Goal: Task Accomplishment & Management: Manage account settings

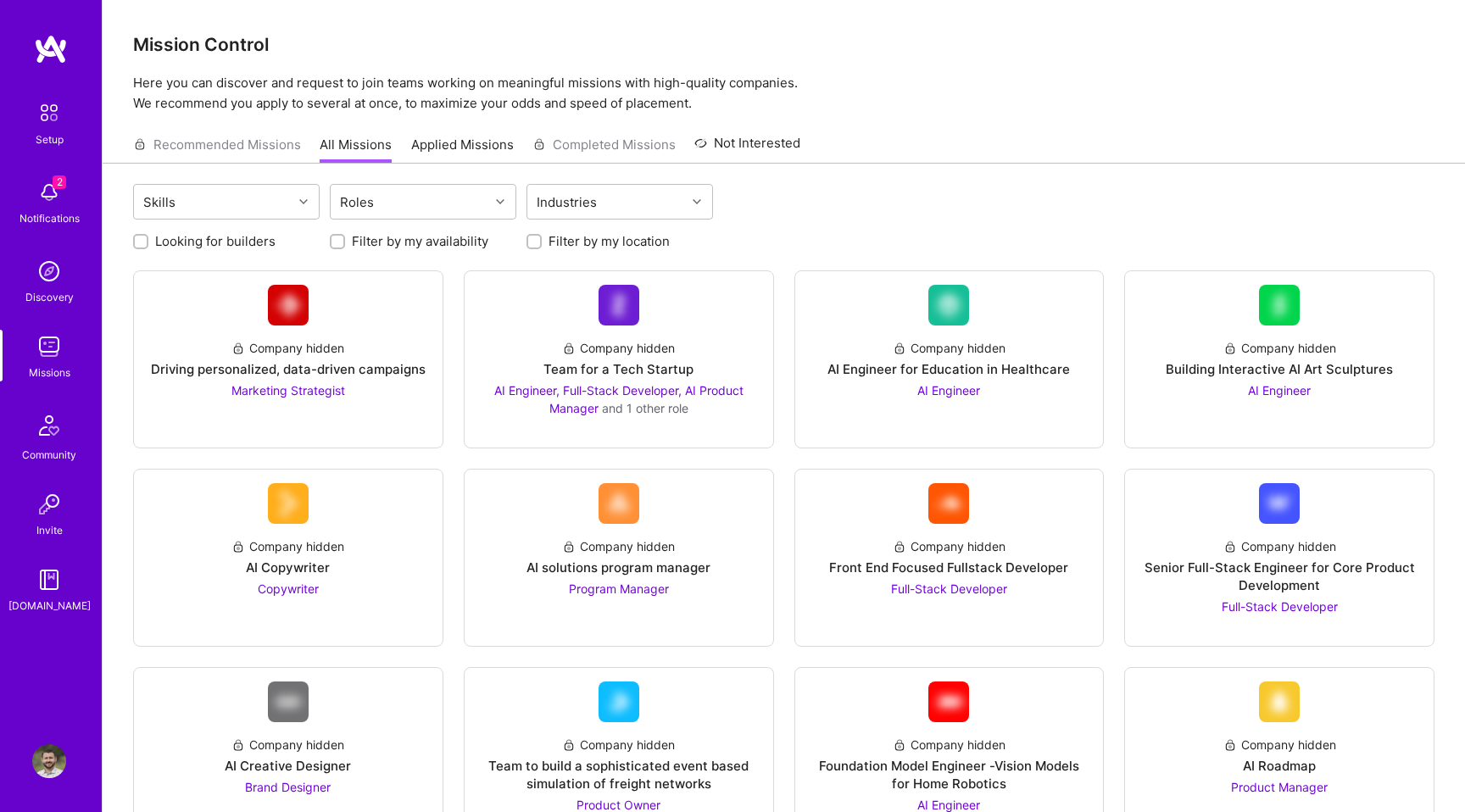
click at [477, 144] on link "Applied Missions" at bounding box center [462, 150] width 103 height 28
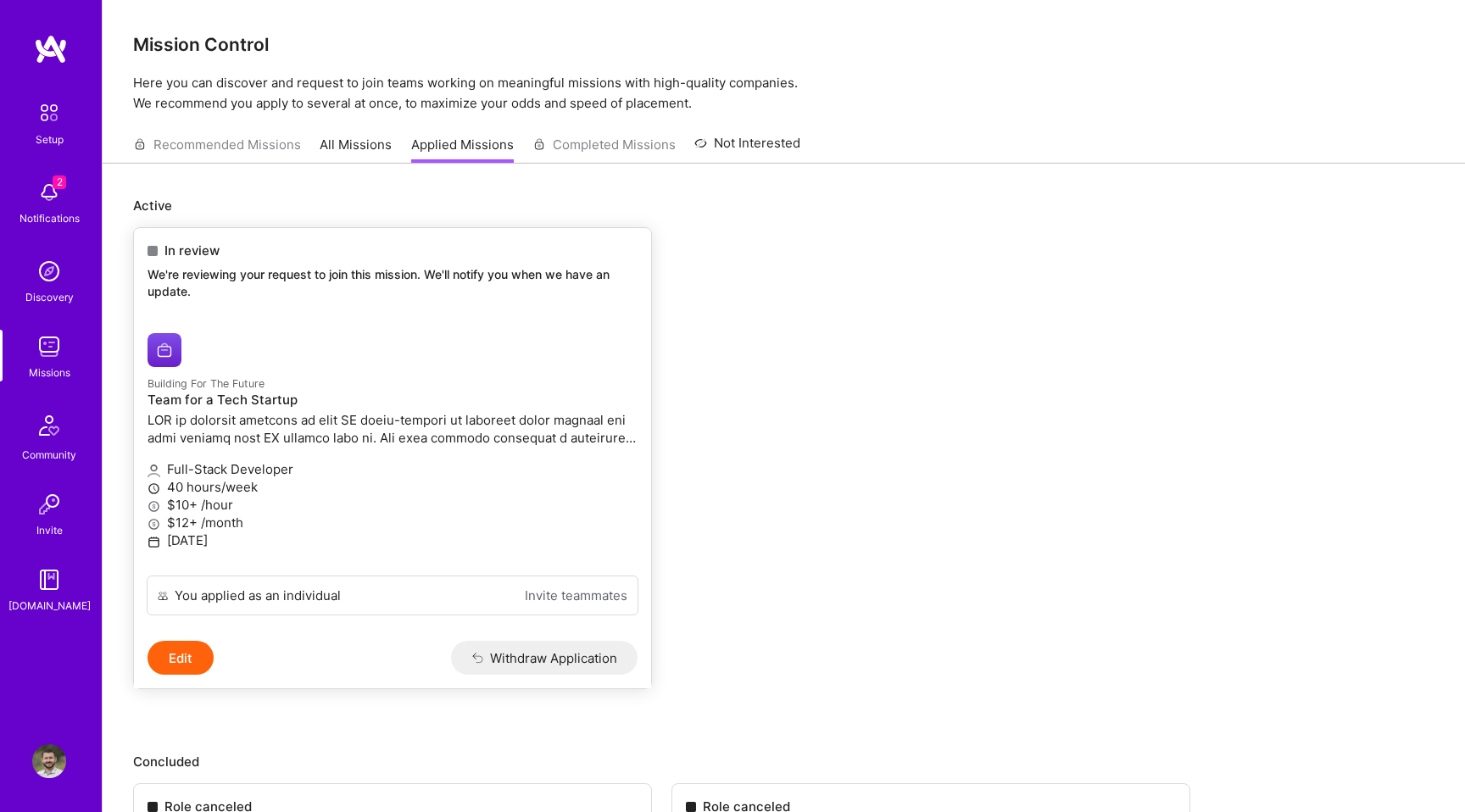
click at [521, 668] on button "Withdraw Application" at bounding box center [544, 657] width 188 height 34
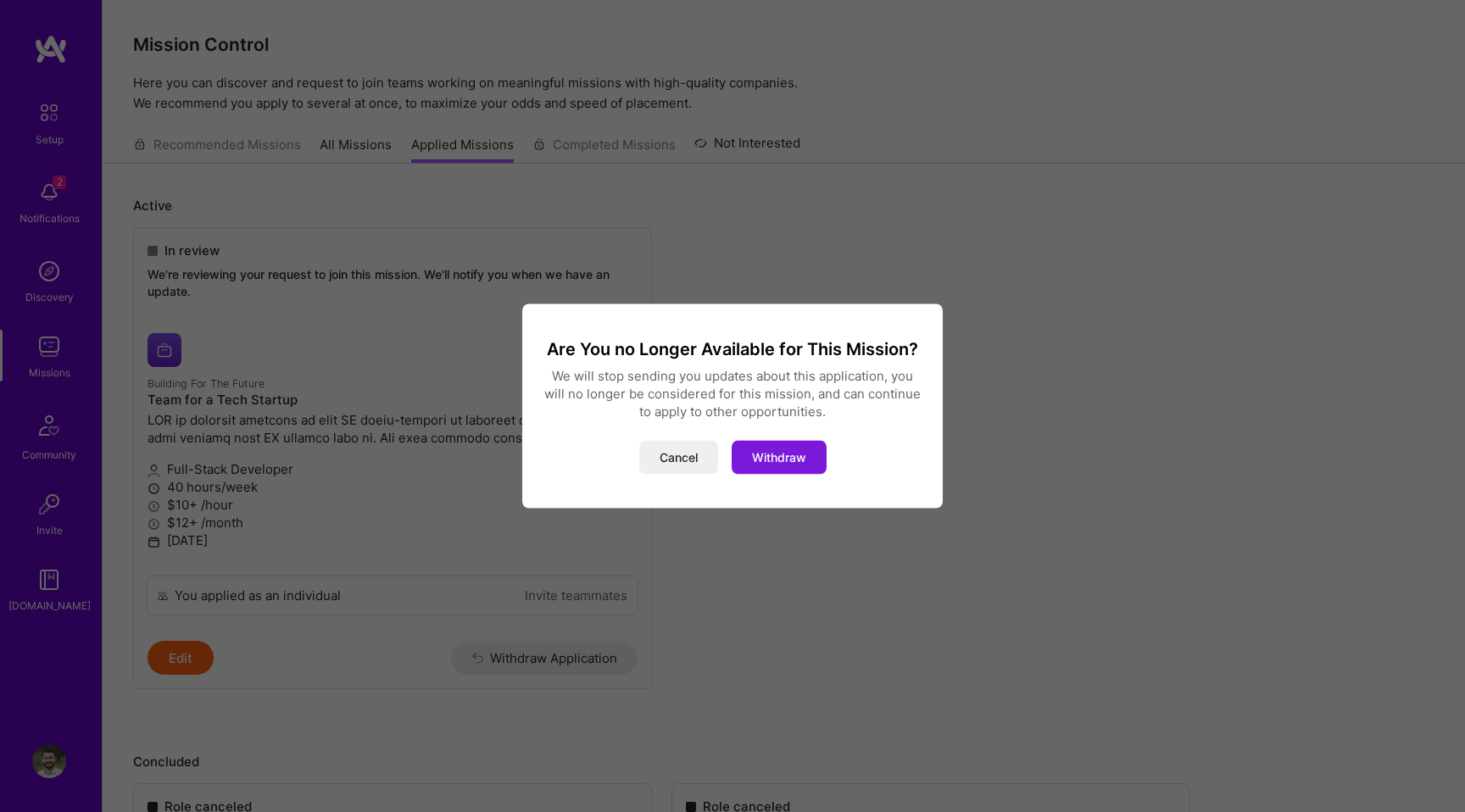
click at [767, 463] on button "Withdraw" at bounding box center [778, 457] width 95 height 34
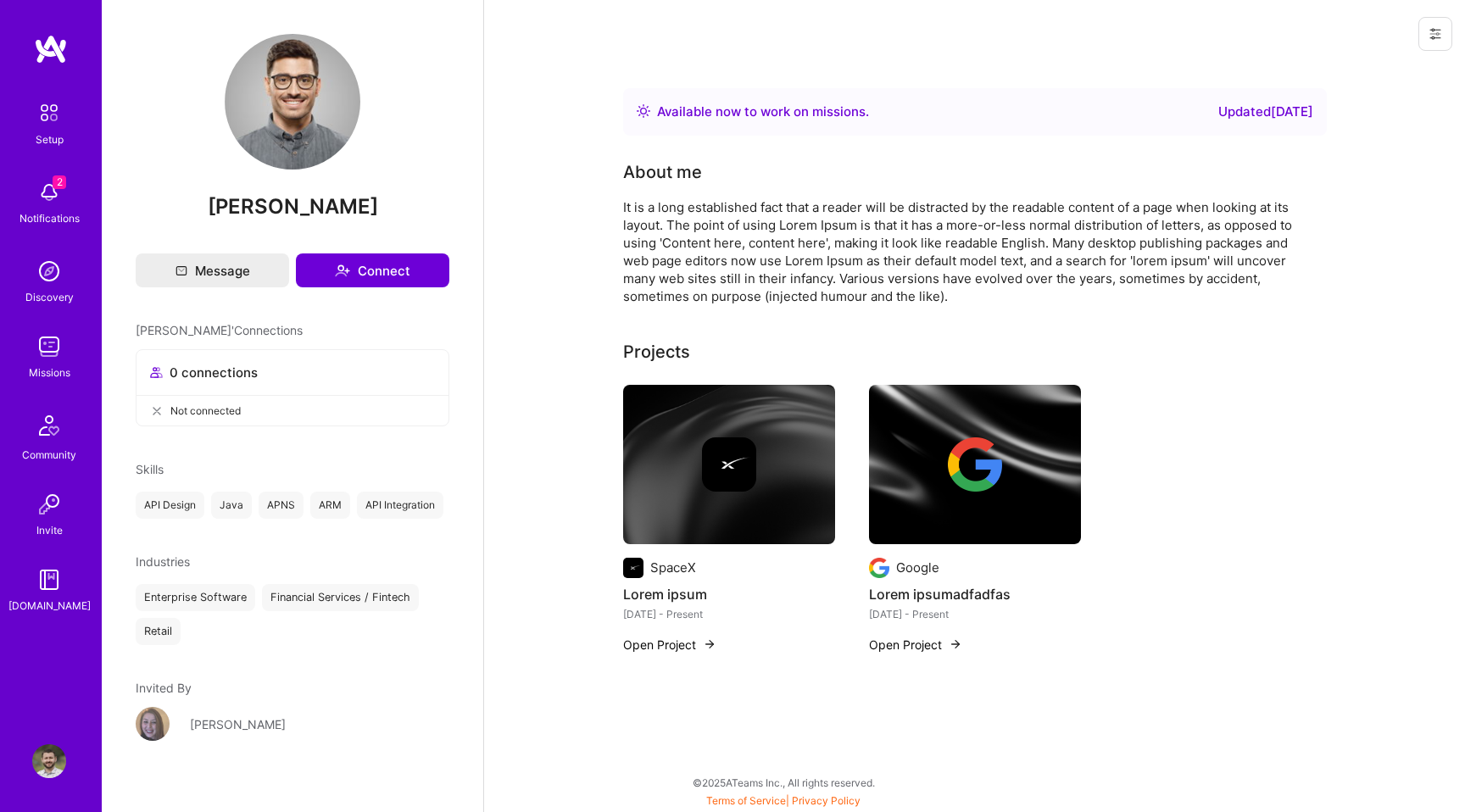
click at [1443, 50] on div at bounding box center [1432, 34] width 66 height 68
click at [1416, 45] on div at bounding box center [1432, 34] width 66 height 68
click at [1434, 45] on button at bounding box center [1435, 34] width 34 height 34
click at [1394, 72] on button "Login as [PERSON_NAME]" at bounding box center [1363, 73] width 179 height 43
